Goal: Transaction & Acquisition: Purchase product/service

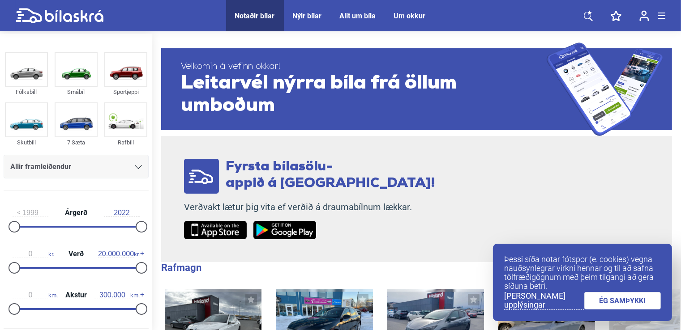
click at [591, 17] on icon at bounding box center [588, 15] width 9 height 11
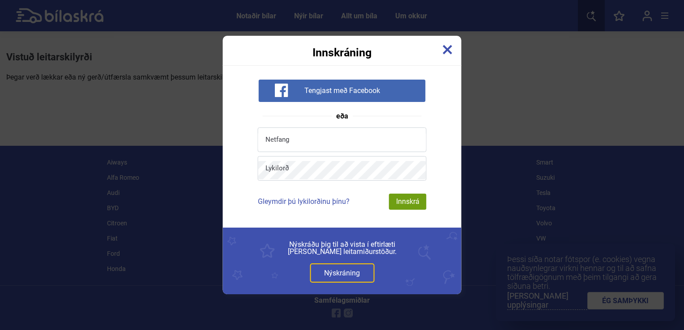
drag, startPoint x: 436, startPoint y: 52, endPoint x: 454, endPoint y: 52, distance: 18.4
click at [454, 52] on div "Innskráning" at bounding box center [342, 47] width 239 height 22
click at [450, 51] on img at bounding box center [448, 50] width 10 height 10
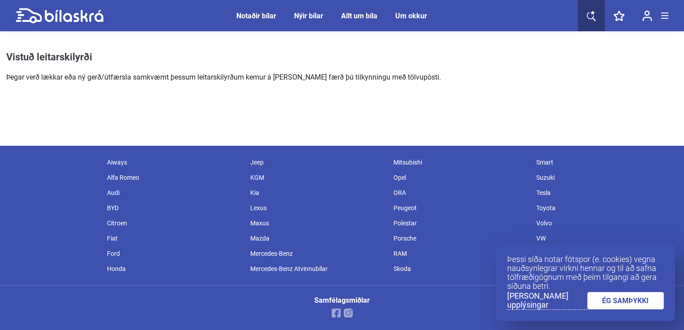
click at [606, 9] on link at bounding box center [619, 15] width 29 height 31
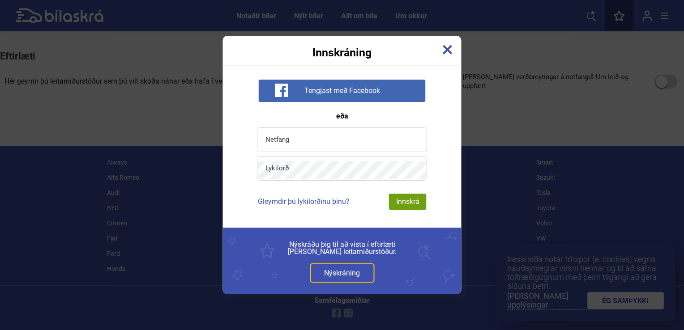
click at [445, 49] on img at bounding box center [448, 50] width 10 height 10
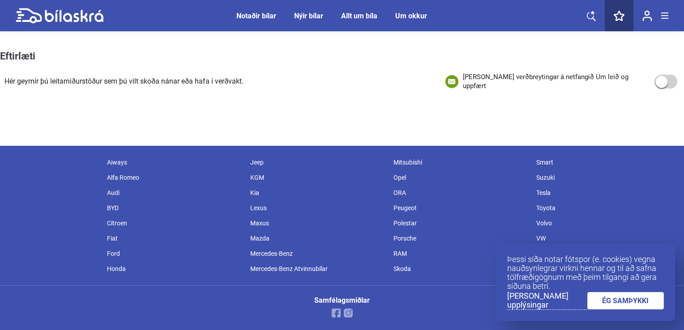
click at [587, 13] on icon at bounding box center [591, 15] width 9 height 11
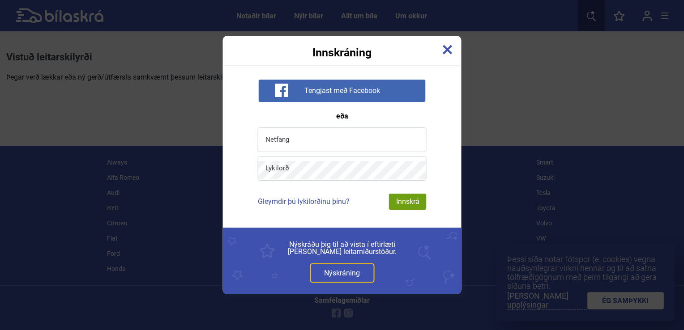
click at [446, 46] on img at bounding box center [448, 50] width 10 height 10
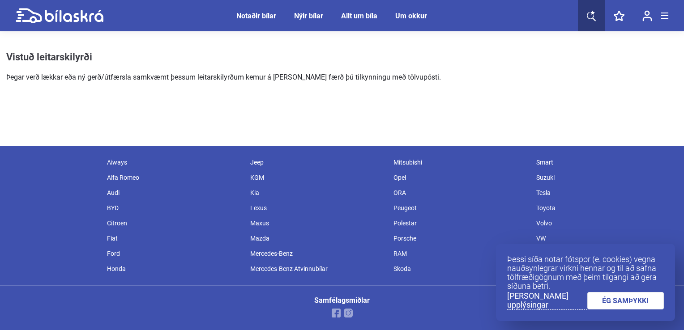
click at [264, 14] on div "Notaðir bílar" at bounding box center [256, 16] width 40 height 9
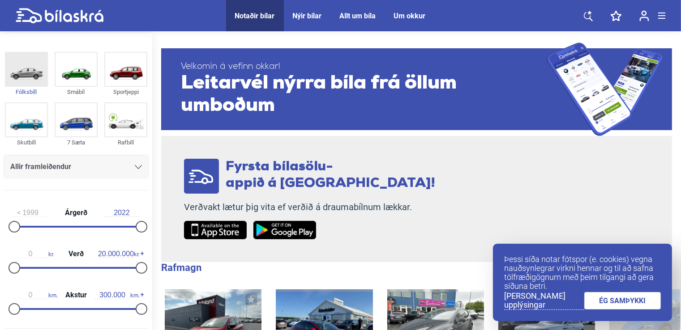
click at [30, 85] on img at bounding box center [26, 69] width 41 height 33
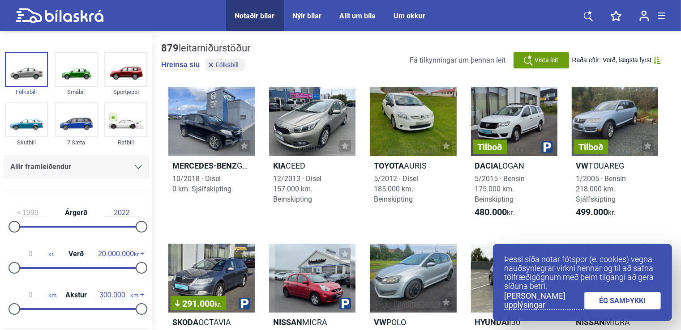
click at [604, 301] on link "ÉG SAMÞYKKI" at bounding box center [622, 300] width 77 height 17
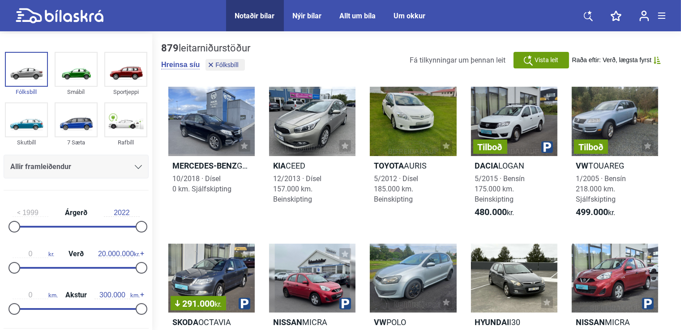
click at [531, 60] on icon at bounding box center [528, 60] width 9 height 11
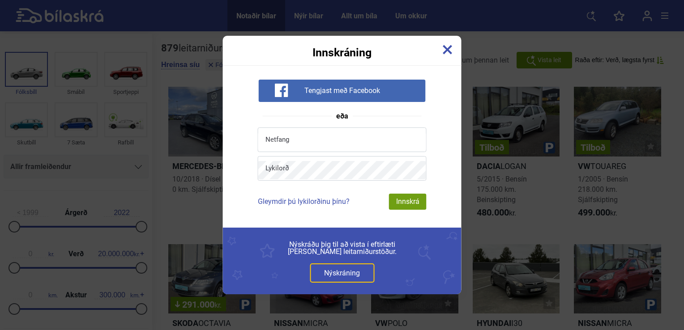
click at [449, 50] on img at bounding box center [448, 50] width 10 height 10
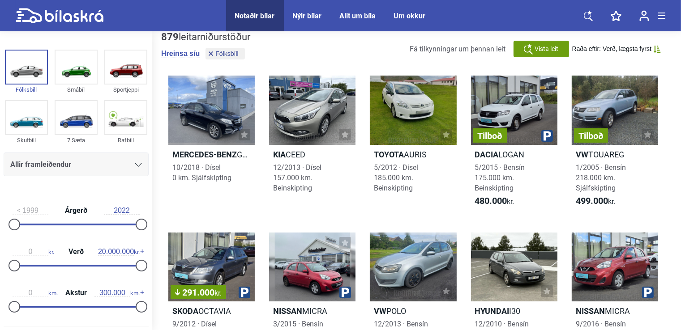
scroll to position [8, 0]
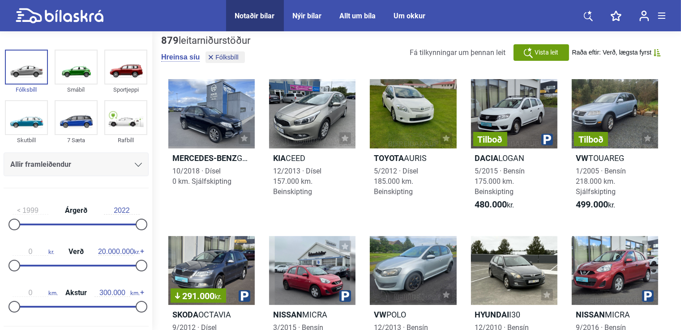
click at [88, 172] on div "Allir framleiðendur" at bounding box center [76, 165] width 145 height 24
click at [39, 66] on img at bounding box center [26, 67] width 41 height 33
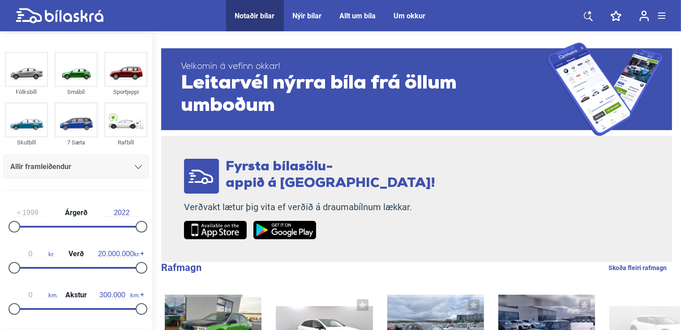
click at [135, 169] on icon at bounding box center [138, 167] width 7 height 4
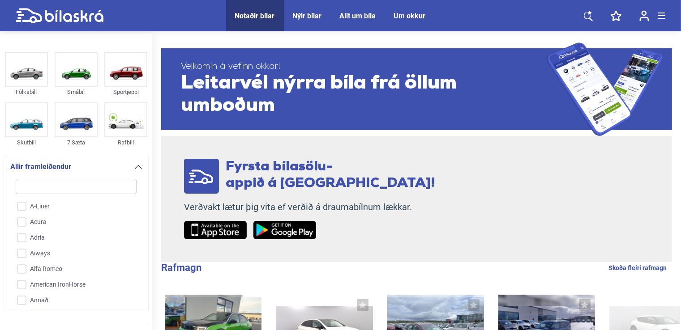
scroll to position [122, 0]
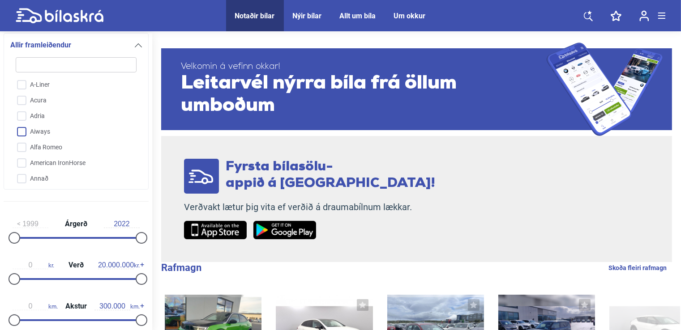
type input "b"
checkbox input "false"
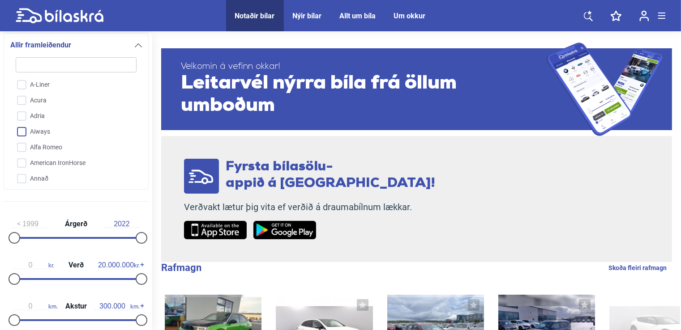
checkbox input "false"
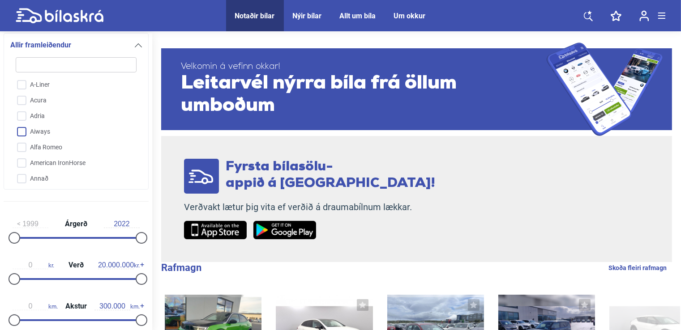
checkbox input "false"
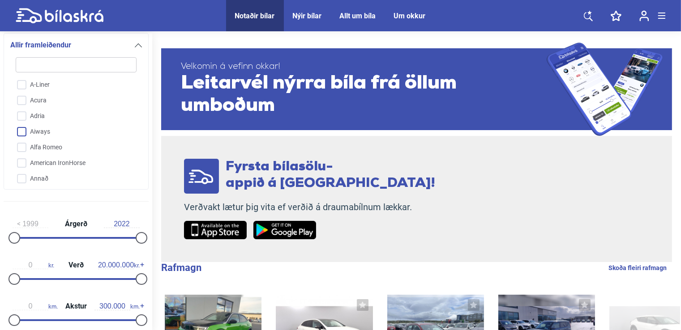
checkbox input "false"
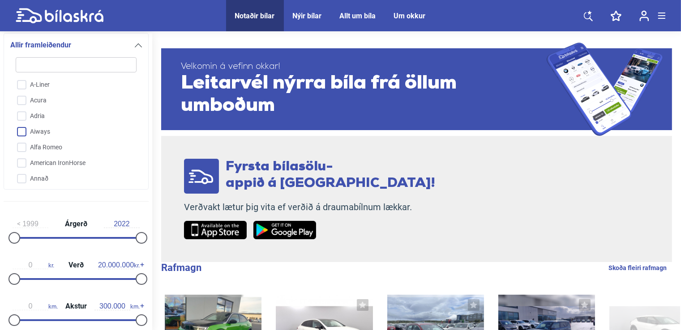
checkbox input "false"
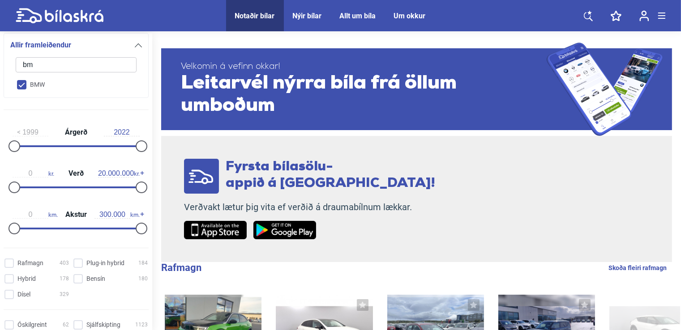
type input "bmw"
checkbox input "true"
checkbox input "false"
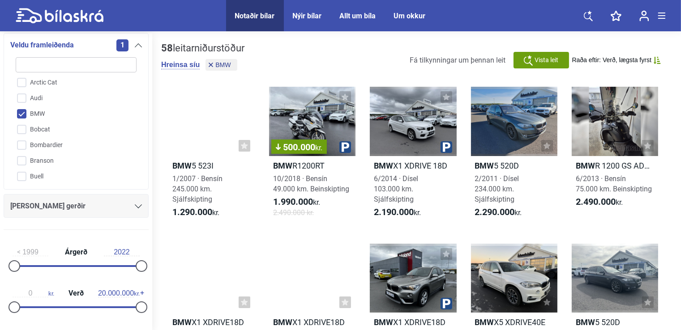
scroll to position [133, 0]
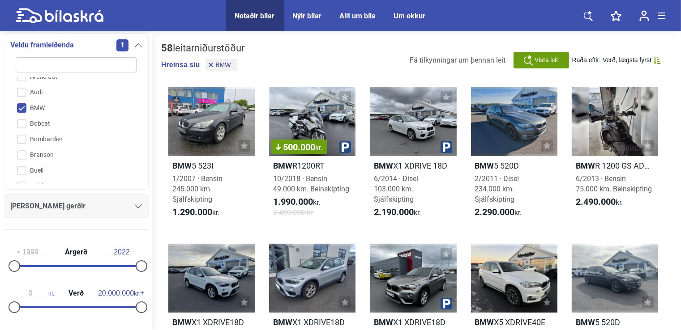
click at [72, 229] on div "Fólksbíll Smábíl Sportjeppi Skutbíll 7 Sæta Rafbíll Veldu framleiðenda 1 A-Line…" at bounding box center [76, 82] width 152 height 310
click at [82, 213] on div "[PERSON_NAME] gerðir" at bounding box center [76, 206] width 145 height 24
click at [136, 207] on icon at bounding box center [138, 207] width 7 height 4
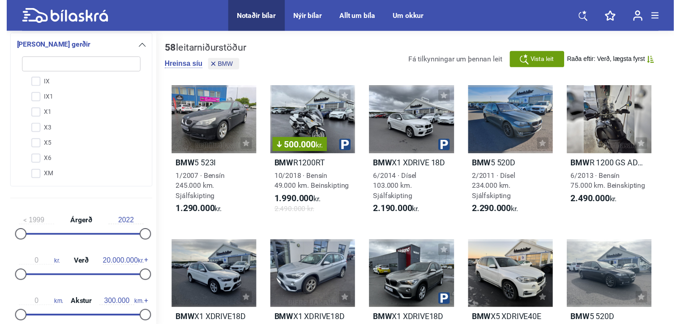
scroll to position [0, 0]
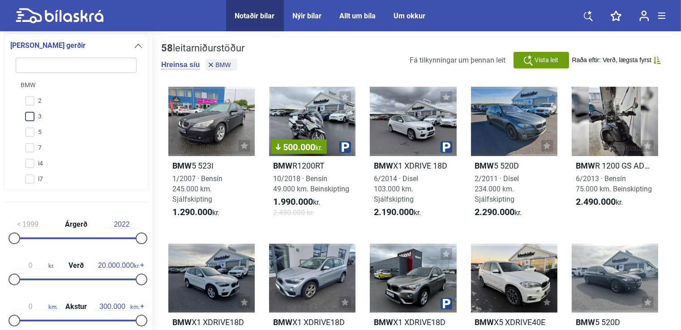
click at [32, 116] on input "3" at bounding box center [70, 117] width 122 height 16
checkbox input "true"
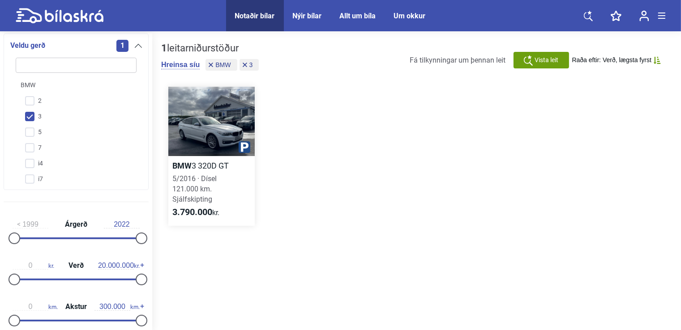
click at [219, 135] on div at bounding box center [211, 121] width 86 height 69
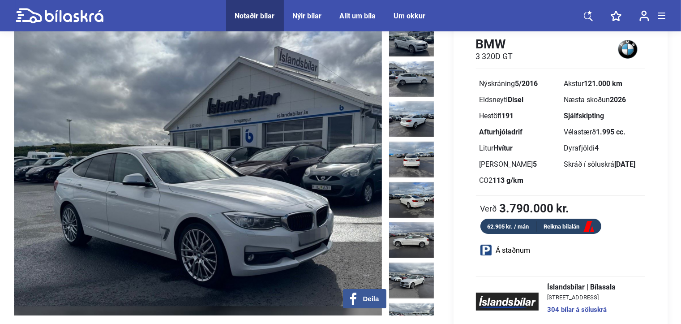
scroll to position [48, 0]
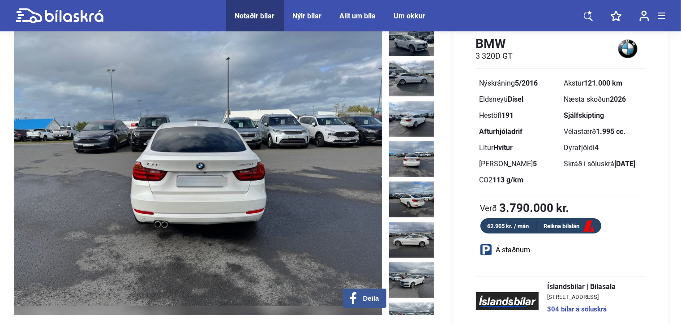
click at [401, 155] on img at bounding box center [411, 159] width 45 height 36
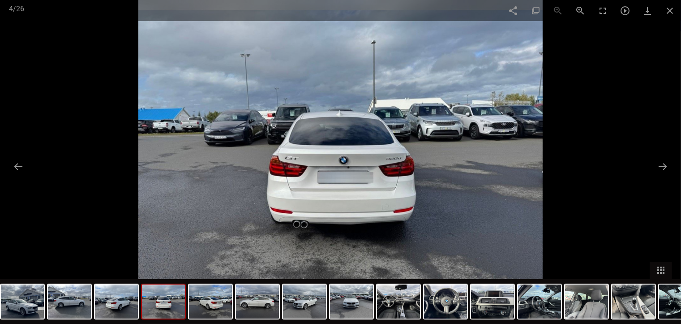
scroll to position [48, 0]
click at [269, 296] on img at bounding box center [257, 301] width 43 height 34
click at [243, 305] on img at bounding box center [257, 301] width 43 height 34
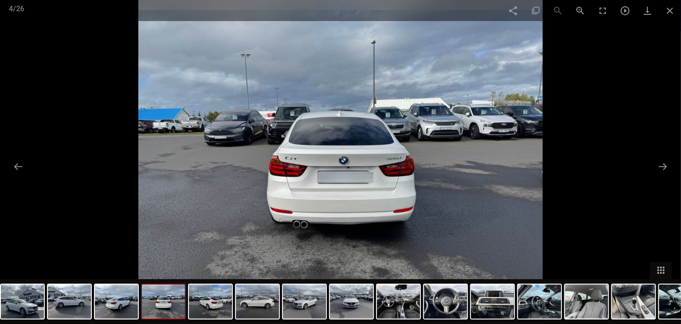
click at [603, 70] on div at bounding box center [340, 162] width 681 height 324
